Goal: Task Accomplishment & Management: Use online tool/utility

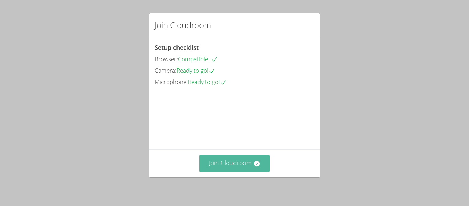
click at [241, 170] on button "Join Cloudroom" at bounding box center [234, 163] width 70 height 17
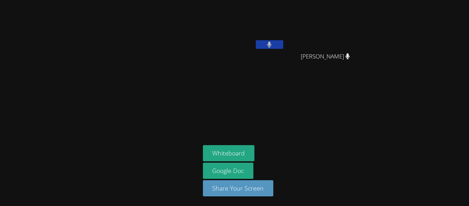
click at [261, 43] on button at bounding box center [269, 44] width 27 height 9
click at [256, 40] on button at bounding box center [269, 44] width 27 height 9
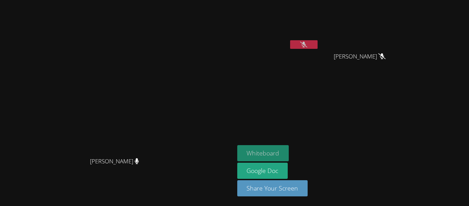
click at [277, 159] on button "Whiteboard" at bounding box center [263, 153] width 52 height 16
click at [318, 44] on button at bounding box center [303, 44] width 27 height 9
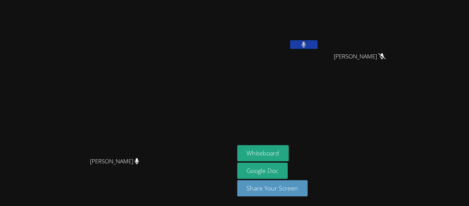
click at [318, 44] on button at bounding box center [303, 44] width 27 height 9
click at [358, 53] on div "MIAALIYANAH NIETO [PERSON_NAME] [PERSON_NAME]" at bounding box center [320, 39] width 166 height 73
click at [318, 49] on div at bounding box center [303, 45] width 27 height 10
click at [318, 45] on button at bounding box center [303, 44] width 27 height 9
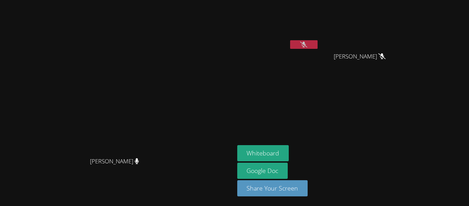
click at [318, 46] on button at bounding box center [303, 44] width 27 height 9
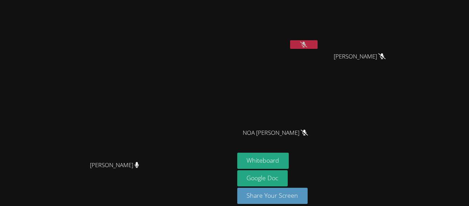
click at [318, 44] on button at bounding box center [303, 44] width 27 height 9
click at [319, 117] on video at bounding box center [278, 102] width 82 height 46
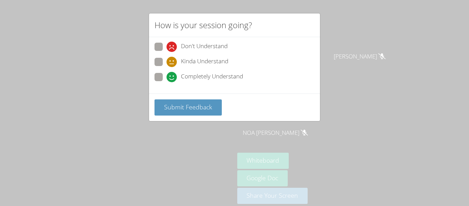
click at [224, 75] on span "Completely Understand" at bounding box center [212, 77] width 62 height 10
click at [172, 75] on input "Completely Understand" at bounding box center [170, 76] width 6 height 6
radio input "true"
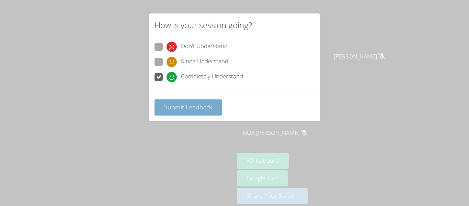
click at [204, 106] on span "Submit Feedback" at bounding box center [188, 107] width 48 height 8
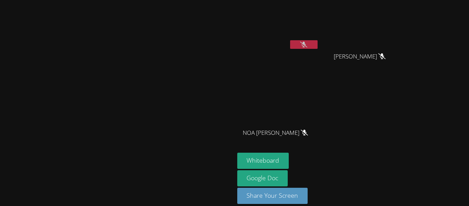
click at [307, 46] on icon at bounding box center [303, 45] width 7 height 6
click at [306, 43] on icon at bounding box center [304, 45] width 4 height 6
click at [318, 42] on button at bounding box center [303, 44] width 27 height 9
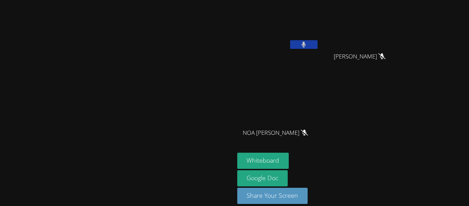
click at [318, 44] on button at bounding box center [303, 44] width 27 height 9
click at [318, 45] on button at bounding box center [303, 44] width 27 height 9
click at [318, 49] on div at bounding box center [303, 45] width 27 height 10
click at [307, 46] on icon at bounding box center [303, 45] width 7 height 6
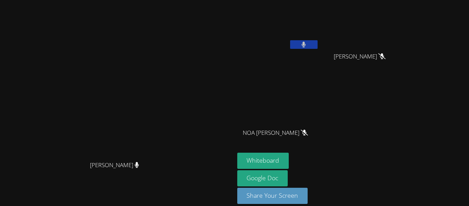
click at [306, 46] on icon at bounding box center [304, 45] width 4 height 6
drag, startPoint x: 366, startPoint y: 46, endPoint x: 412, endPoint y: 73, distance: 53.5
click at [403, 73] on div "MIAALIYANAH NIETO [PERSON_NAME] [PERSON_NAME] NOA [PERSON_NAME]" at bounding box center [320, 78] width 166 height 150
click at [169, 157] on video at bounding box center [117, 92] width 103 height 129
drag, startPoint x: 366, startPoint y: 44, endPoint x: 365, endPoint y: 50, distance: 6.6
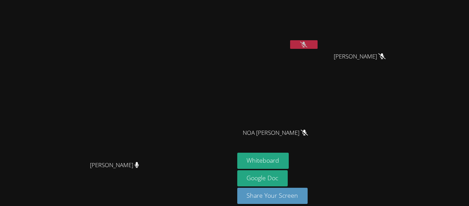
click at [318, 50] on div at bounding box center [303, 45] width 27 height 10
click at [318, 40] on button at bounding box center [303, 44] width 27 height 9
click at [306, 42] on icon at bounding box center [303, 45] width 4 height 6
click at [307, 44] on icon at bounding box center [303, 45] width 7 height 6
